Goal: Navigation & Orientation: Find specific page/section

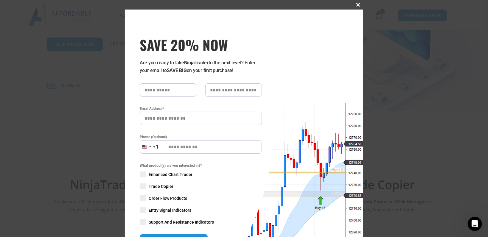
drag, startPoint x: 357, startPoint y: 4, endPoint x: 353, endPoint y: 7, distance: 4.6
click at [354, 7] on button "Close this module" at bounding box center [359, 5] width 10 height 10
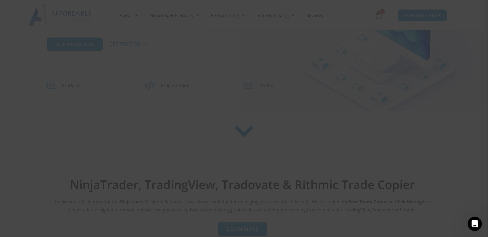
click at [353, 7] on div "Close this module SAVE 20% NOW Are you ready to take NinjaTrader to the next le…" at bounding box center [244, 154] width 238 height 308
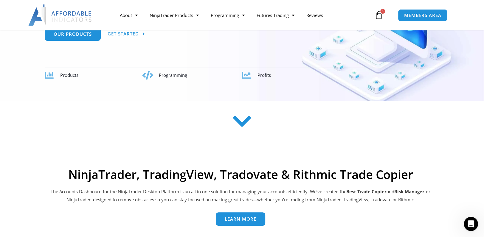
scroll to position [119, 0]
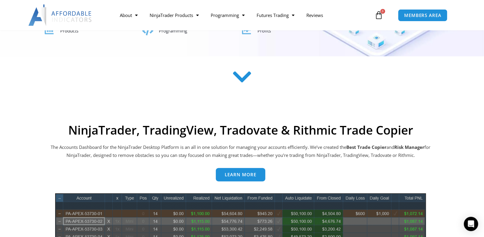
scroll to position [179, 0]
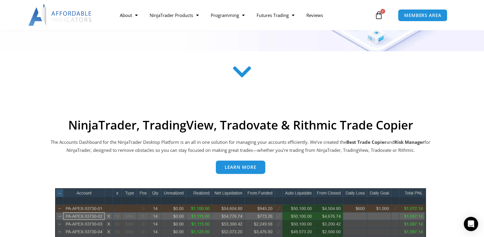
click at [249, 167] on span "Learn more" at bounding box center [241, 167] width 32 height 4
